Goal: Check status: Check status

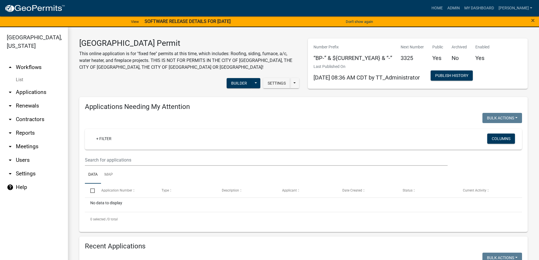
scroll to position [113, 0]
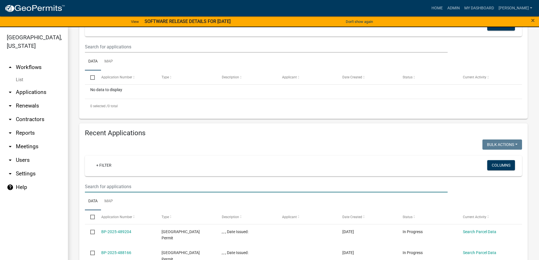
click at [95, 187] on input "text" at bounding box center [266, 187] width 363 height 12
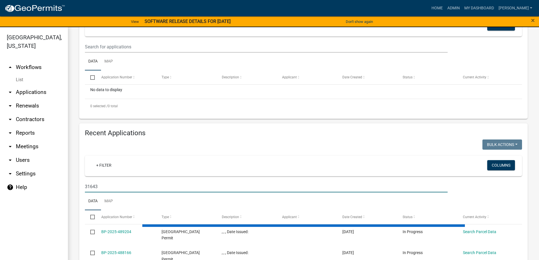
type input "31643"
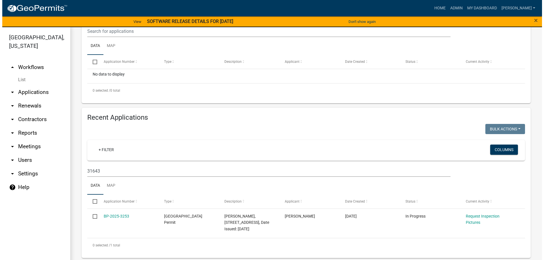
scroll to position [131, 0]
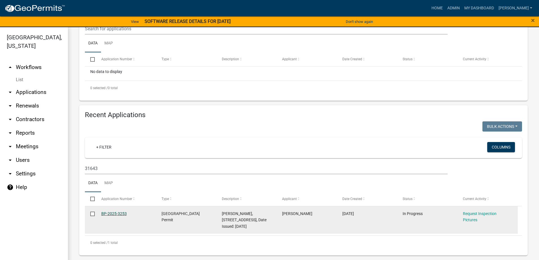
click at [110, 213] on link "BP-2025-3253" at bounding box center [113, 213] width 25 height 5
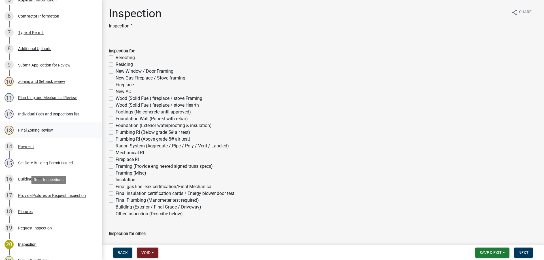
scroll to position [268, 0]
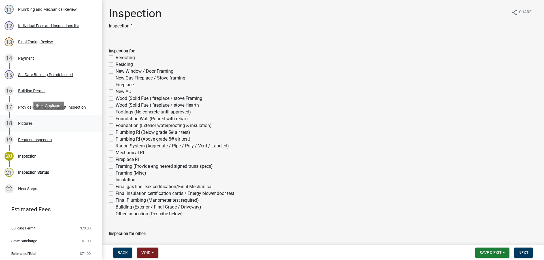
click at [25, 122] on div "Pictures" at bounding box center [25, 123] width 14 height 4
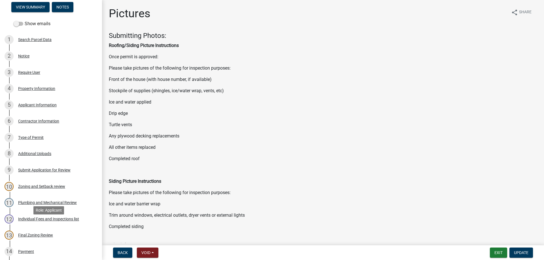
scroll to position [0, 0]
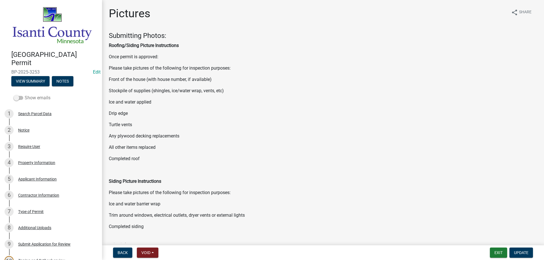
click at [28, 97] on label "Show emails" at bounding box center [32, 98] width 37 height 7
click at [25, 95] on input "Show emails" at bounding box center [25, 95] width 0 height 0
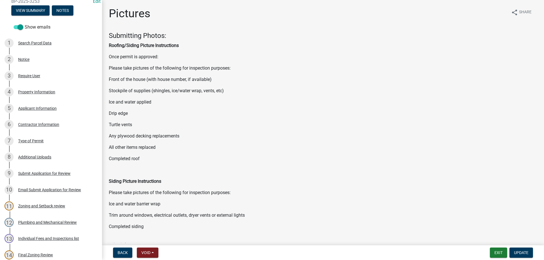
scroll to position [142, 0]
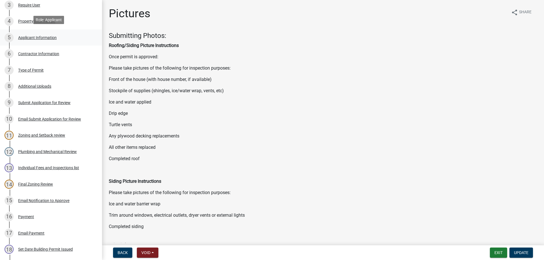
click at [30, 37] on div "Applicant Information" at bounding box center [37, 38] width 39 height 4
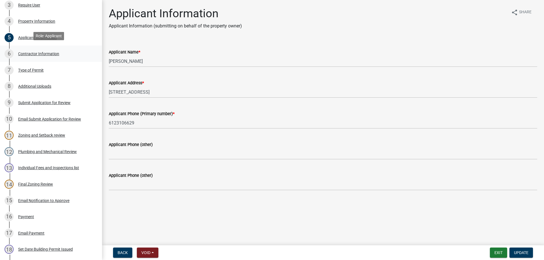
click at [34, 49] on div "6 Contractor Information" at bounding box center [49, 53] width 88 height 9
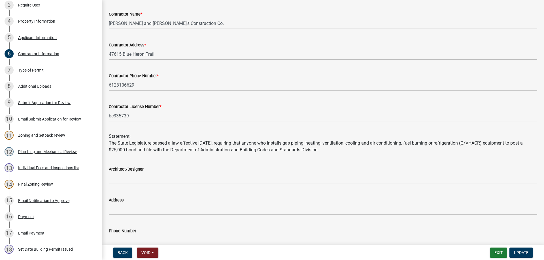
scroll to position [0, 0]
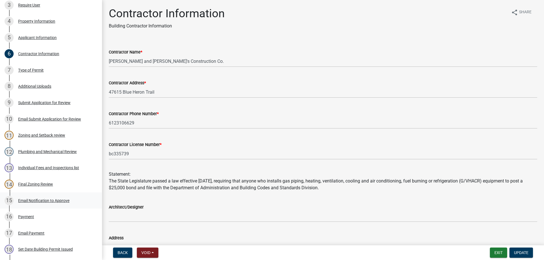
click at [36, 196] on div "15 Email Notification to Approve" at bounding box center [49, 200] width 88 height 9
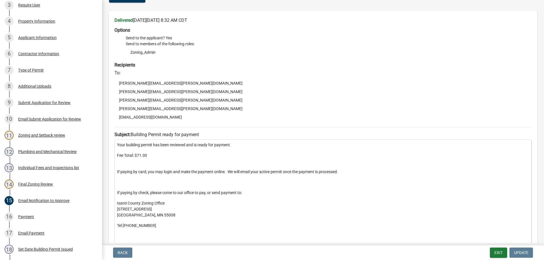
scroll to position [28, 0]
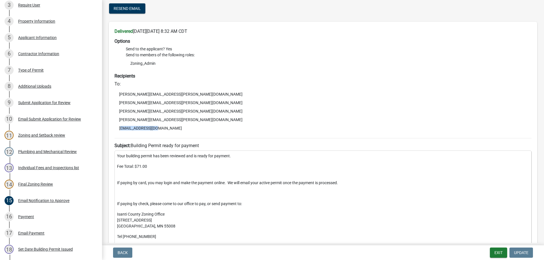
drag, startPoint x: 156, startPoint y: 130, endPoint x: 116, endPoint y: 127, distance: 39.7
click at [116, 127] on li "[EMAIL_ADDRESS][DOMAIN_NAME]" at bounding box center [322, 128] width 417 height 8
copy li "[EMAIL_ADDRESS][DOMAIN_NAME]"
